Goal: Task Accomplishment & Management: Use online tool/utility

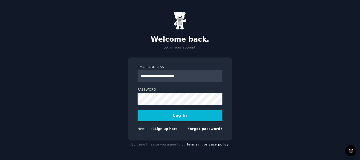
type input "**********"
click at [159, 127] on link "Sign up here" at bounding box center [165, 129] width 23 height 4
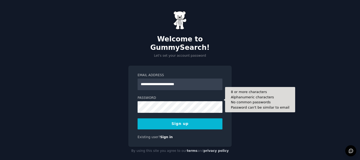
type input "**********"
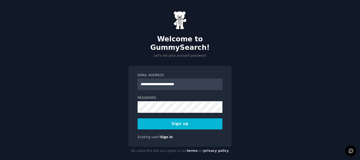
click at [150, 118] on button "Sign up" at bounding box center [179, 123] width 85 height 11
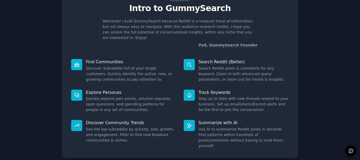
scroll to position [46, 0]
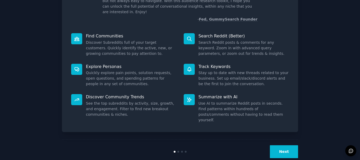
click at [284, 145] on button "Next" at bounding box center [284, 151] width 28 height 13
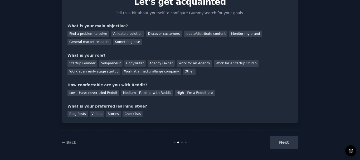
scroll to position [29, 0]
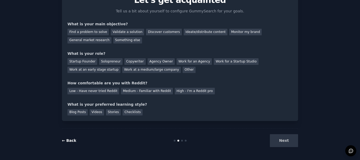
click at [66, 139] on link "← Back" at bounding box center [69, 140] width 14 height 4
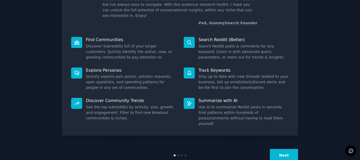
scroll to position [46, 0]
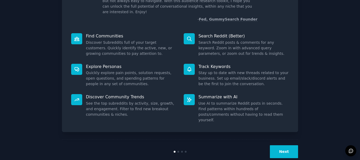
click at [73, 33] on div at bounding box center [76, 38] width 11 height 11
click at [290, 145] on button "Next" at bounding box center [284, 151] width 28 height 13
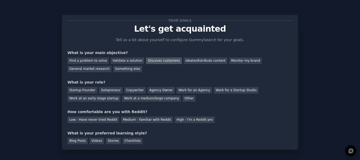
click at [159, 60] on div "Discover customers" at bounding box center [164, 60] width 36 height 7
click at [182, 100] on div "Other" at bounding box center [188, 98] width 13 height 7
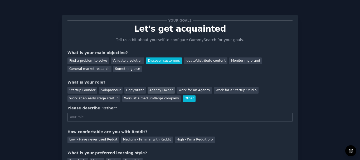
click at [151, 92] on div "Agency Owner" at bounding box center [160, 90] width 27 height 7
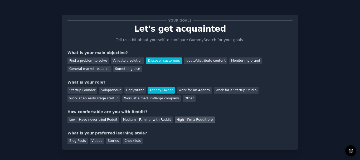
click at [178, 119] on div "High - I'm a Reddit pro" at bounding box center [195, 119] width 40 height 7
click at [126, 141] on div "Checklists" at bounding box center [132, 141] width 20 height 7
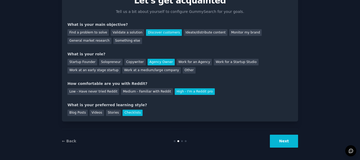
scroll to position [29, 0]
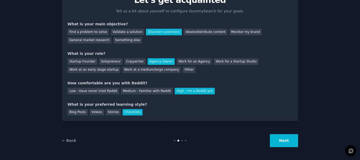
click at [280, 145] on button "Next" at bounding box center [284, 140] width 28 height 13
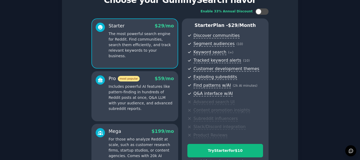
scroll to position [93, 0]
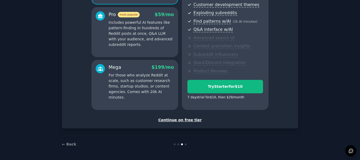
click at [187, 119] on div "Continue on free tier" at bounding box center [179, 120] width 225 height 6
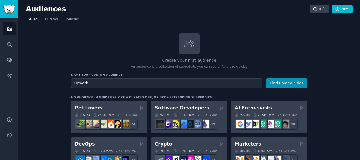
drag, startPoint x: 89, startPoint y: 84, endPoint x: 55, endPoint y: 84, distance: 34.2
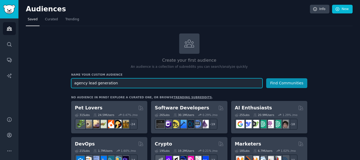
type input "agency lead generation"
click at [266, 78] on button "Find Communities" at bounding box center [286, 83] width 41 height 10
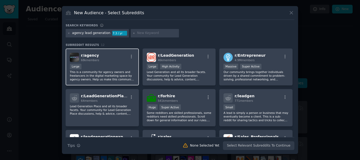
click at [124, 72] on p "This is a community for agency owners and freelancers in the digital marketing …" at bounding box center [102, 75] width 65 height 11
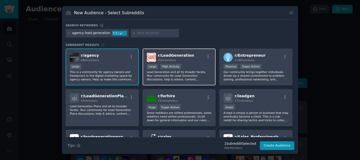
click at [179, 59] on div "46k members" at bounding box center [176, 60] width 36 height 4
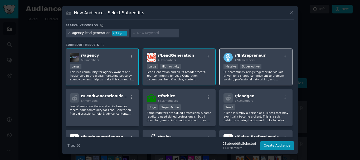
click at [253, 57] on span "r/ Entrepreneur" at bounding box center [249, 55] width 31 height 4
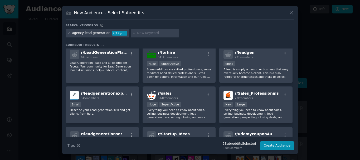
scroll to position [53, 0]
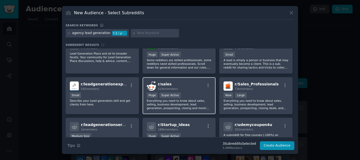
click at [188, 90] on div "r/ sales 514k members" at bounding box center [179, 85] width 65 height 9
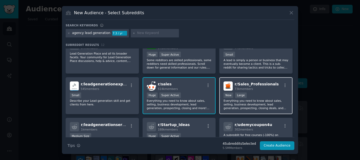
click at [250, 90] on span "73k members" at bounding box center [243, 88] width 18 height 3
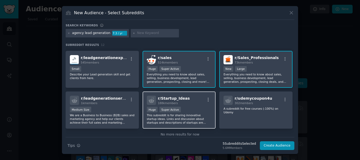
scroll to position [89, 0]
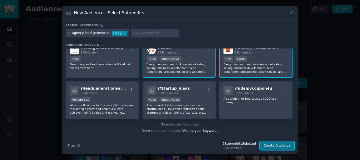
click at [275, 146] on button "Create Audience" at bounding box center [277, 145] width 35 height 9
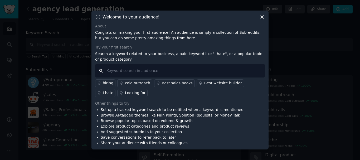
click at [140, 74] on input "text" at bounding box center [180, 70] width 170 height 13
click at [263, 16] on icon at bounding box center [262, 17] width 6 height 6
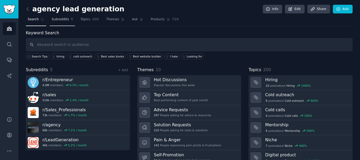
click at [57, 19] on span "Subreddits" at bounding box center [60, 19] width 17 height 5
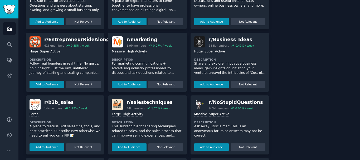
scroll to position [184, 0]
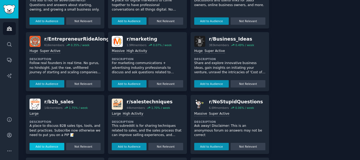
click at [52, 147] on button "Add to Audience" at bounding box center [46, 146] width 35 height 7
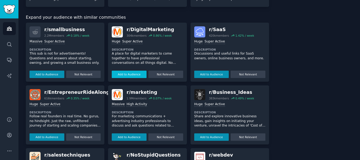
scroll to position [132, 0]
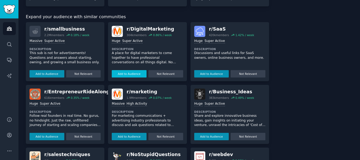
click at [137, 73] on button "Add to Audience" at bounding box center [129, 73] width 35 height 7
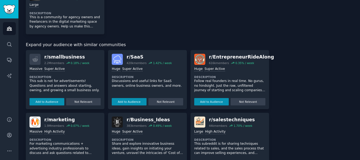
scroll to position [184, 0]
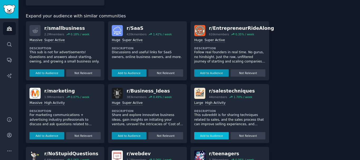
click at [205, 136] on button "Add to Audience" at bounding box center [211, 135] width 35 height 7
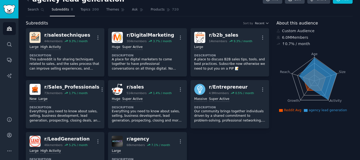
scroll to position [0, 0]
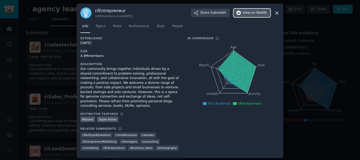
click at [257, 15] on span "on Reddit" at bounding box center [258, 13] width 15 height 5
click at [274, 14] on icon at bounding box center [277, 13] width 6 height 6
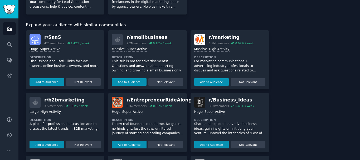
scroll to position [184, 0]
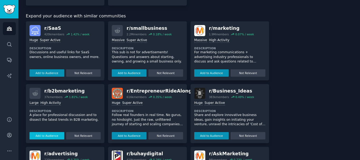
click at [49, 136] on button "Add to Audience" at bounding box center [46, 135] width 35 height 7
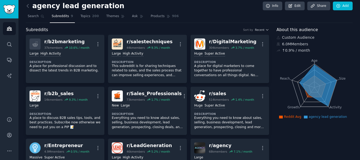
scroll to position [0, 0]
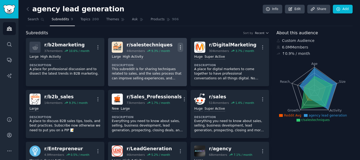
click at [180, 46] on icon "button" at bounding box center [180, 47] width 1 height 4
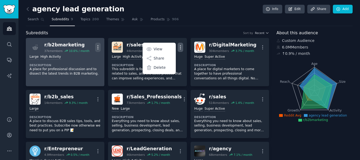
click at [96, 46] on icon "button" at bounding box center [98, 47] width 6 height 6
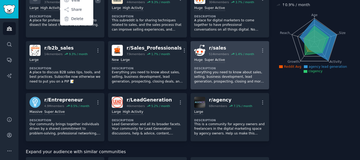
scroll to position [53, 0]
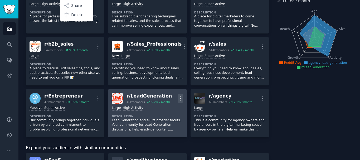
click at [180, 97] on icon "button" at bounding box center [180, 99] width 6 height 6
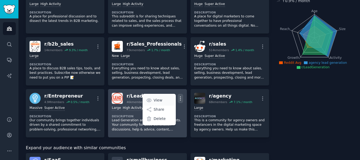
click at [163, 101] on link "View" at bounding box center [158, 100] width 31 height 11
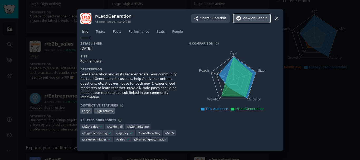
click at [251, 21] on span "View on Reddit" at bounding box center [254, 18] width 24 height 5
click at [277, 20] on icon at bounding box center [277, 19] width 6 height 6
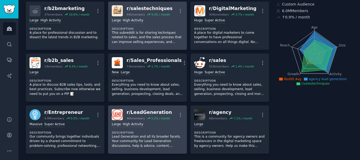
scroll to position [79, 0]
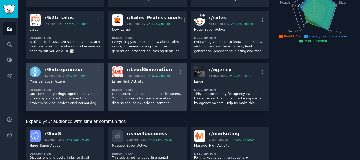
click at [60, 71] on div "r/ Entrepreneur" at bounding box center [66, 69] width 45 height 7
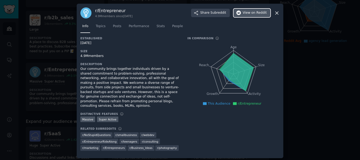
click at [257, 15] on span "on Reddit" at bounding box center [258, 13] width 15 height 5
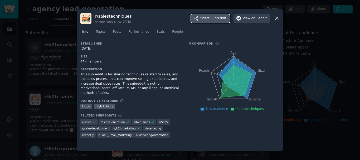
click at [211, 18] on span "Share Subreddit" at bounding box center [213, 18] width 26 height 5
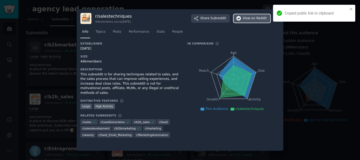
click at [246, 20] on span "View on Reddit" at bounding box center [254, 18] width 24 height 5
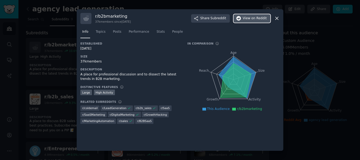
click at [246, 18] on span "View on Reddit" at bounding box center [254, 18] width 24 height 5
